Goal: Information Seeking & Learning: Learn about a topic

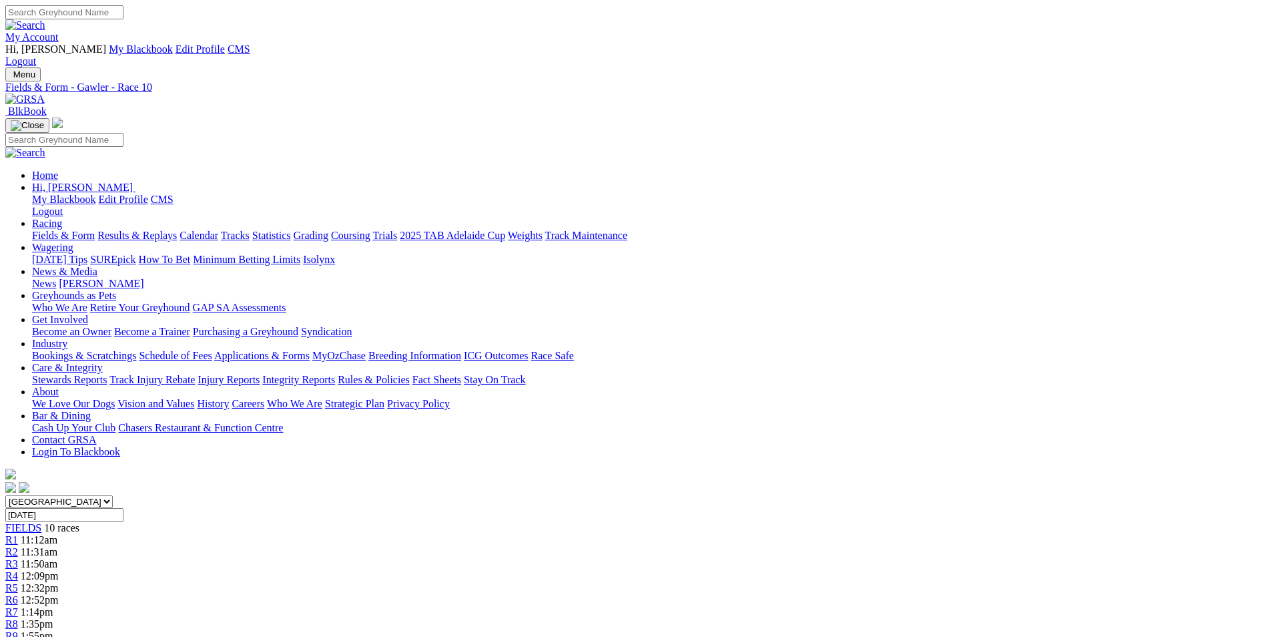
click at [45, 93] on img at bounding box center [24, 99] width 39 height 12
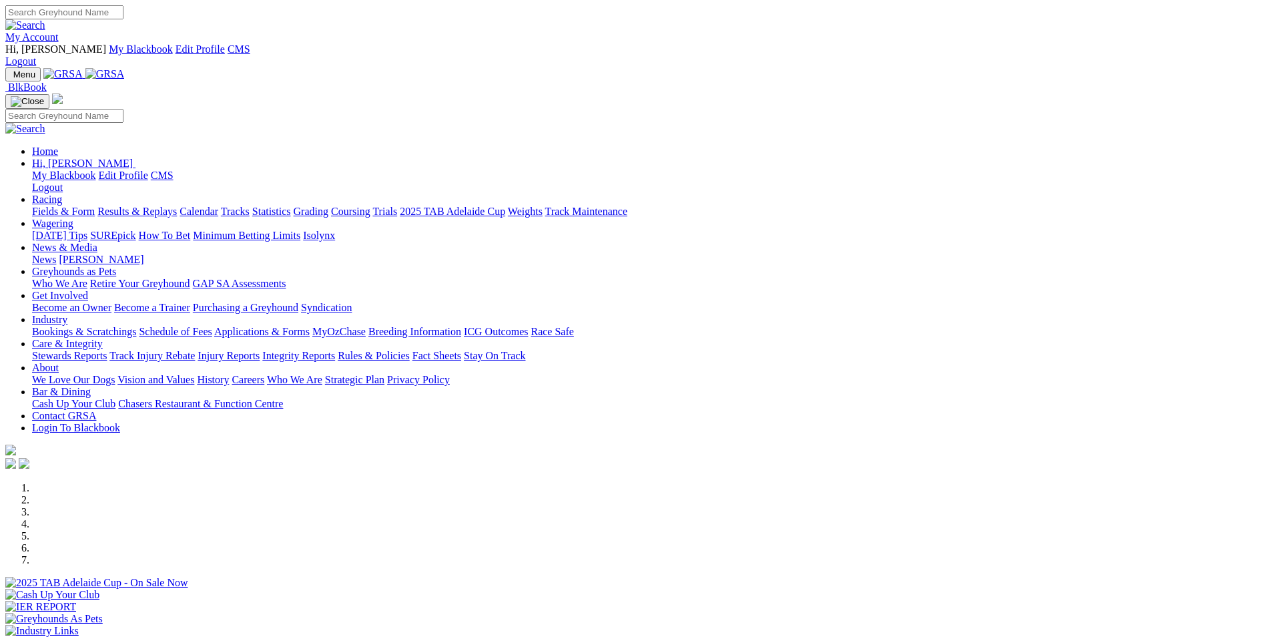
scroll to position [334, 0]
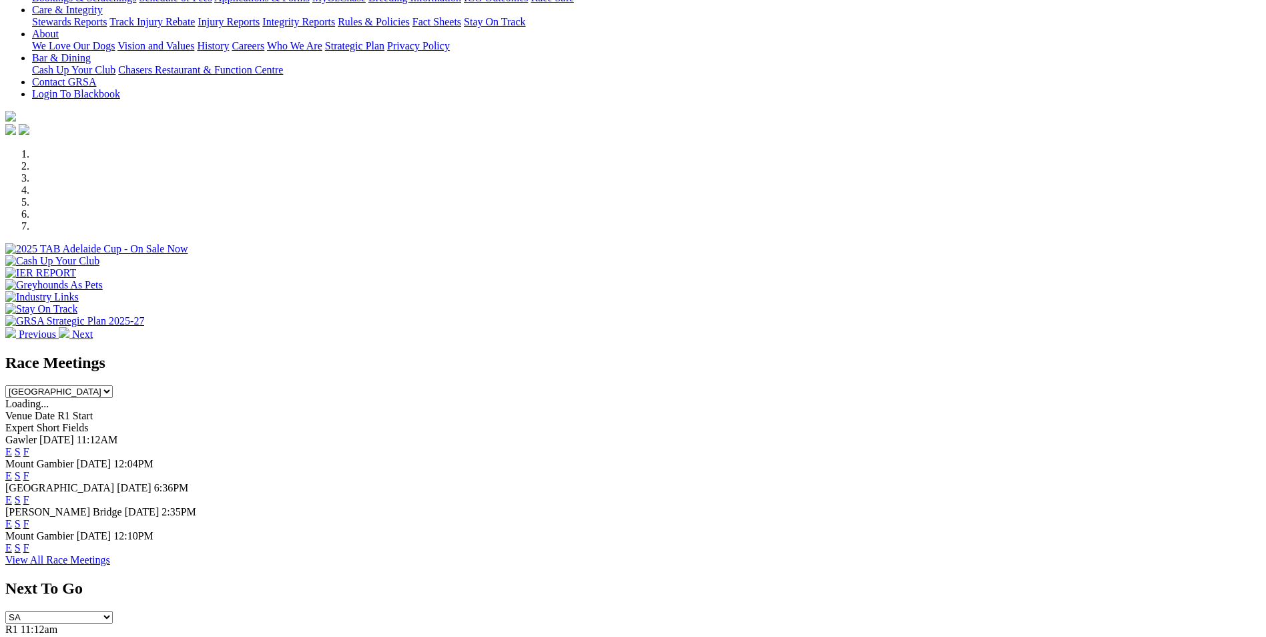
click at [12, 446] on link "E" at bounding box center [8, 451] width 7 height 11
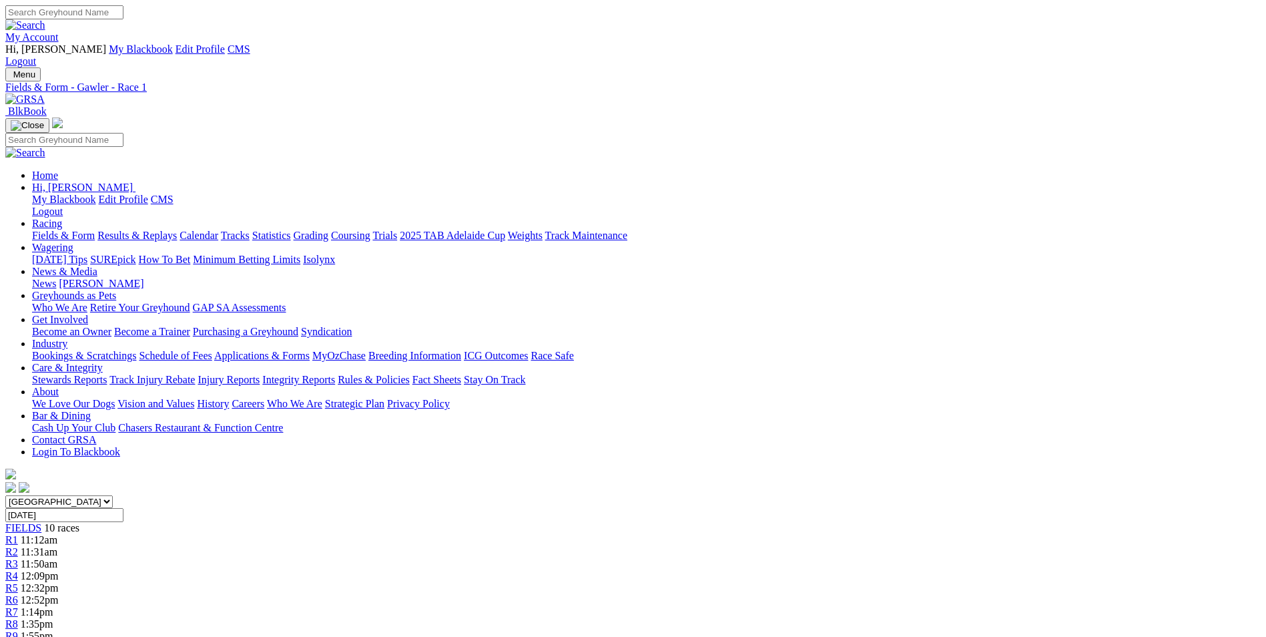
click at [59, 31] on link "My Account" at bounding box center [31, 36] width 53 height 11
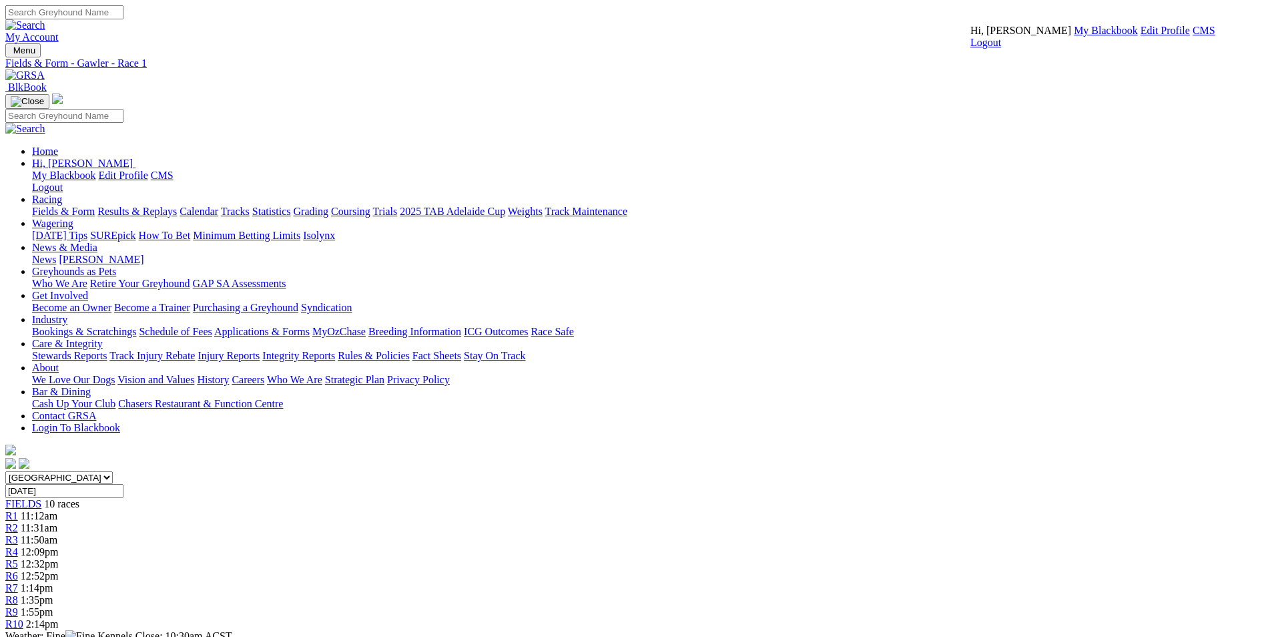
click at [1193, 36] on link "CMS" at bounding box center [1204, 30] width 23 height 11
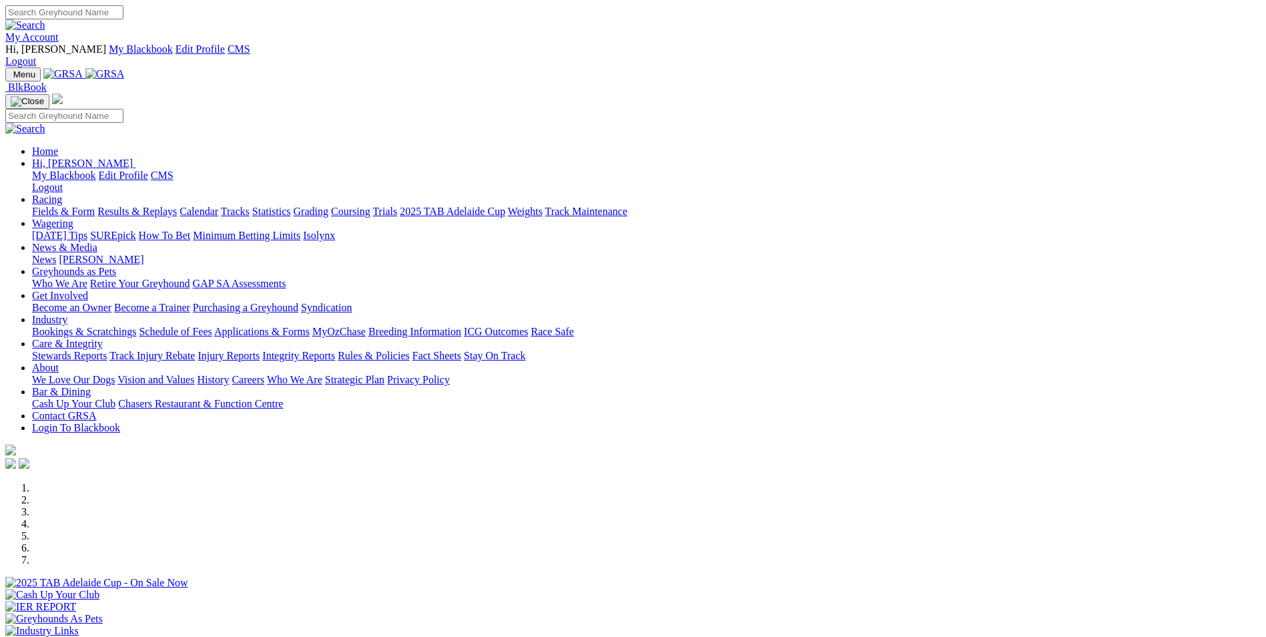
click at [96, 410] on link "Contact GRSA" at bounding box center [64, 415] width 64 height 11
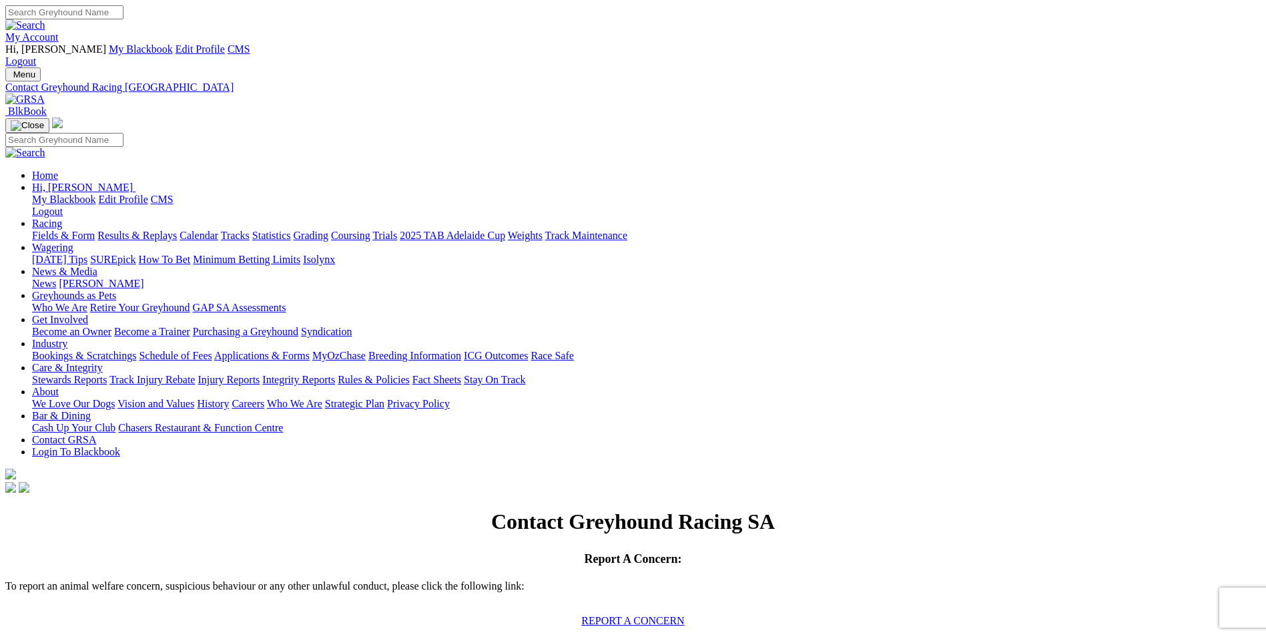
click at [59, 386] on link "About" at bounding box center [45, 391] width 27 height 11
click at [264, 398] on link "Careers" at bounding box center [248, 403] width 33 height 11
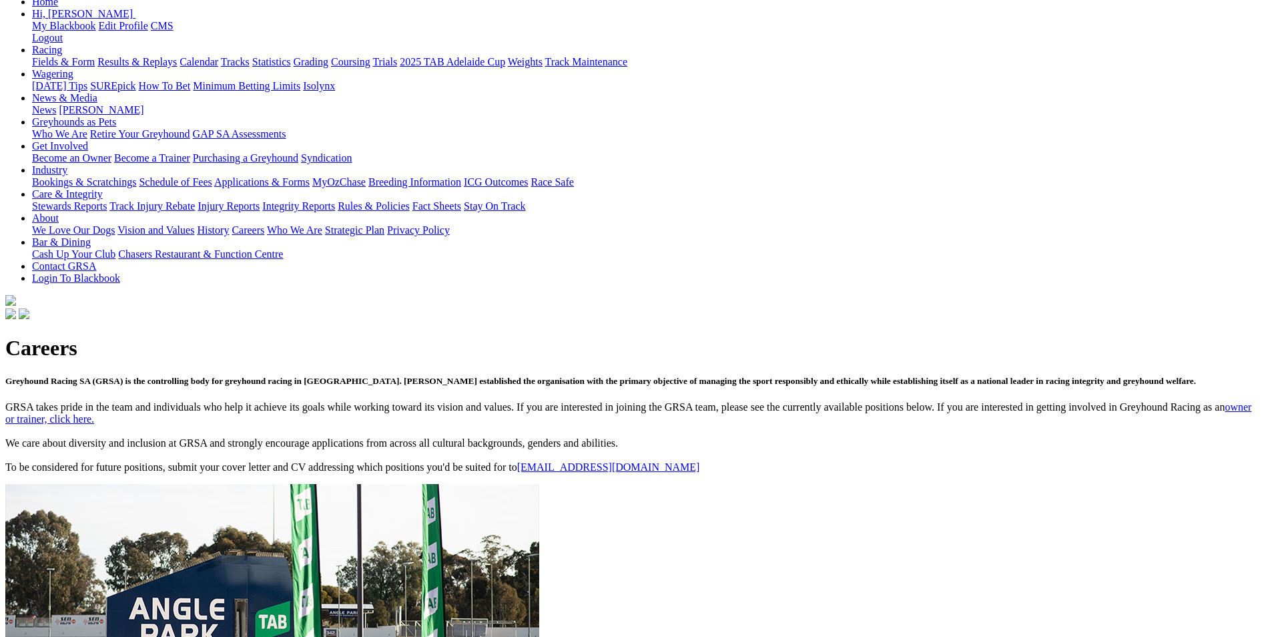
scroll to position [267, 0]
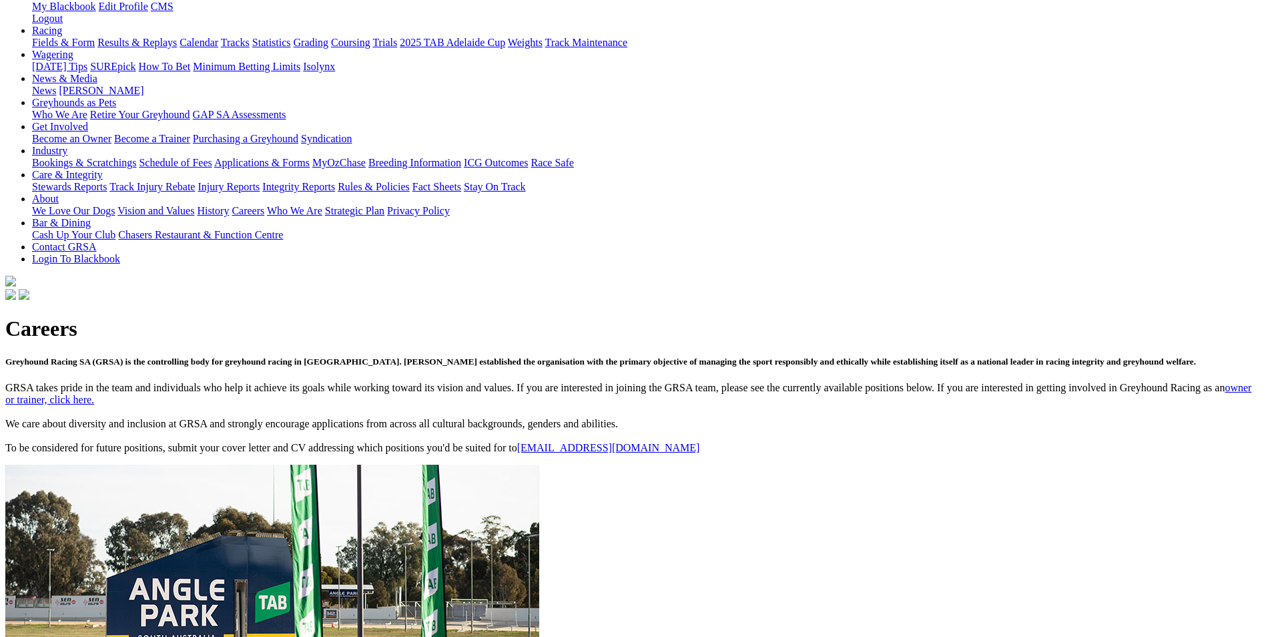
scroll to position [267, 0]
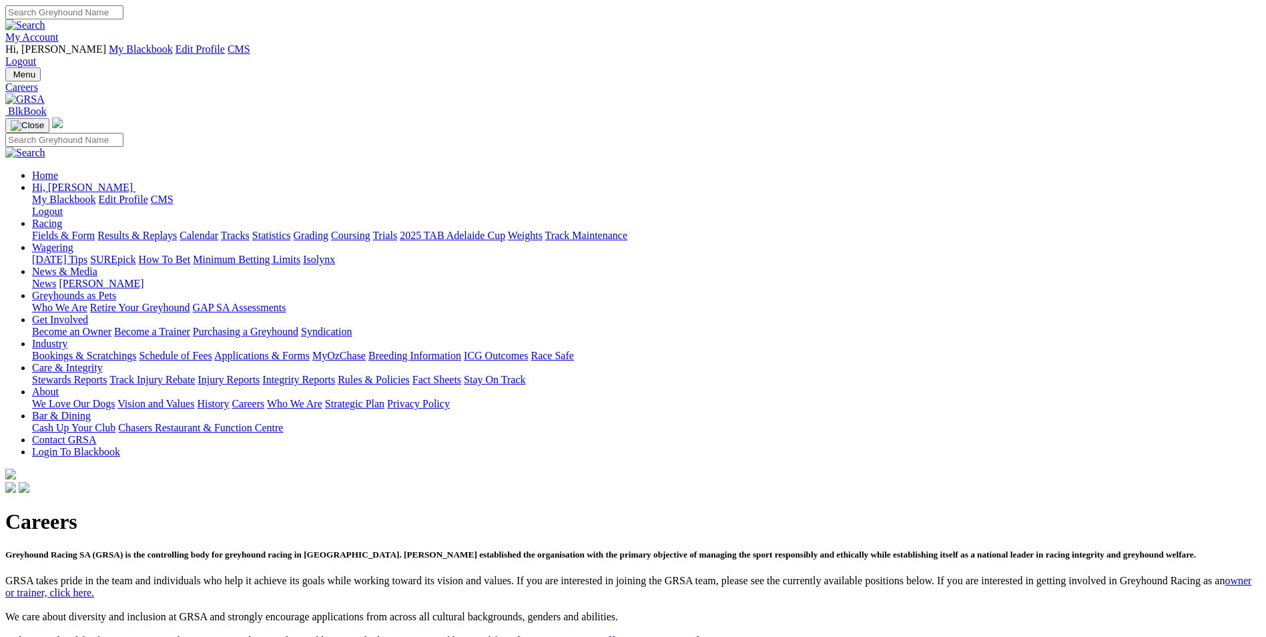
click at [59, 386] on link "About" at bounding box center [45, 391] width 27 height 11
click at [103, 362] on link "Care & Integrity" at bounding box center [67, 367] width 71 height 11
click at [59, 386] on link "About" at bounding box center [45, 391] width 27 height 11
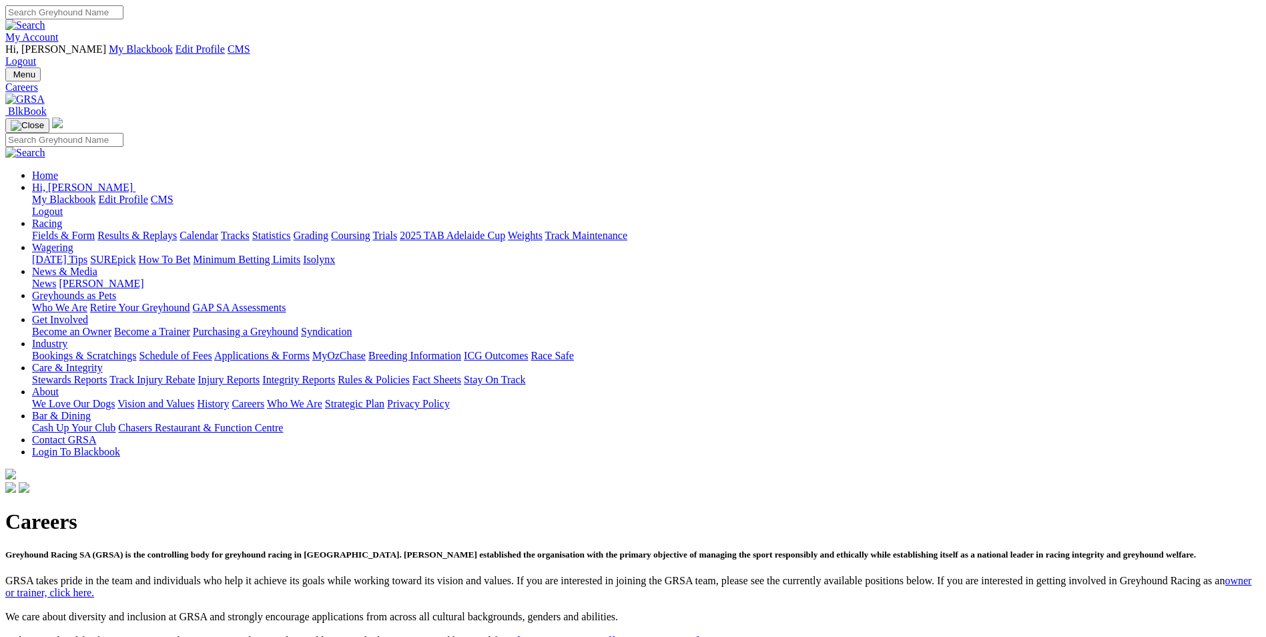
click at [103, 362] on link "Care & Integrity" at bounding box center [67, 367] width 71 height 11
click at [59, 386] on link "About" at bounding box center [45, 391] width 27 height 11
